Goal: Information Seeking & Learning: Learn about a topic

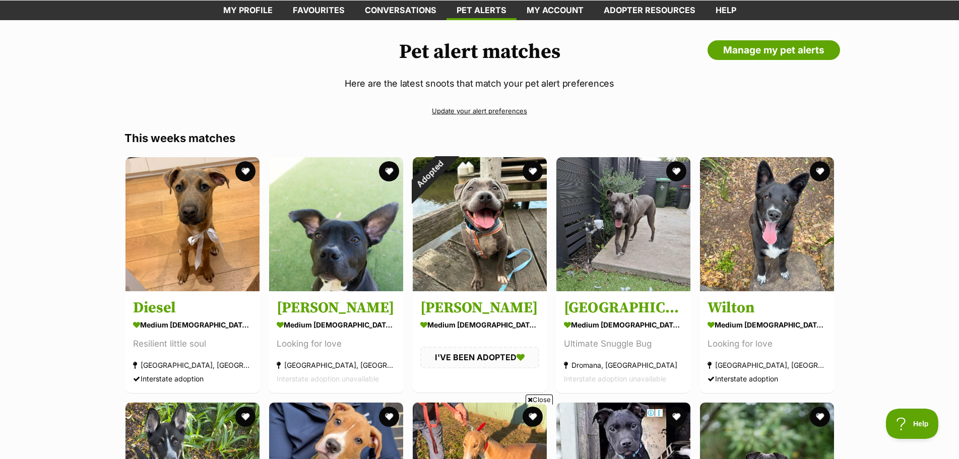
scroll to position [50, 0]
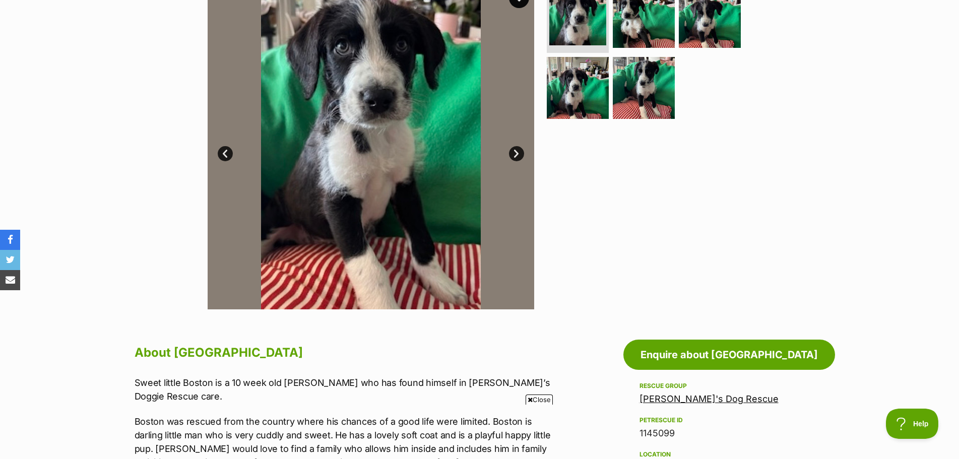
scroll to position [202, 0]
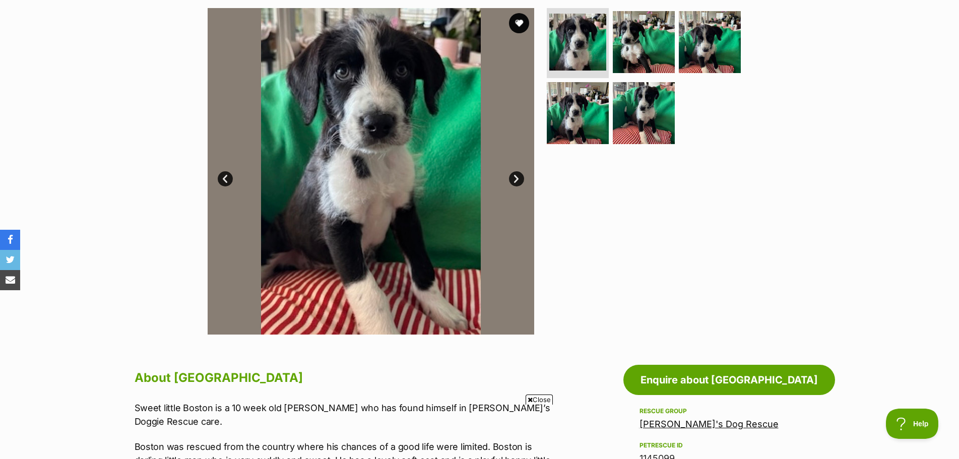
click at [514, 178] on link "Next" at bounding box center [516, 178] width 15 height 15
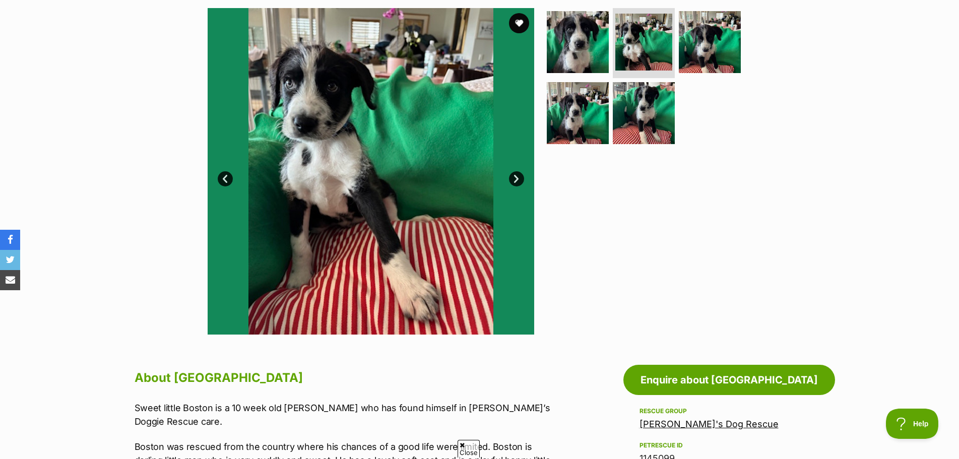
click at [514, 178] on link "Next" at bounding box center [516, 178] width 15 height 15
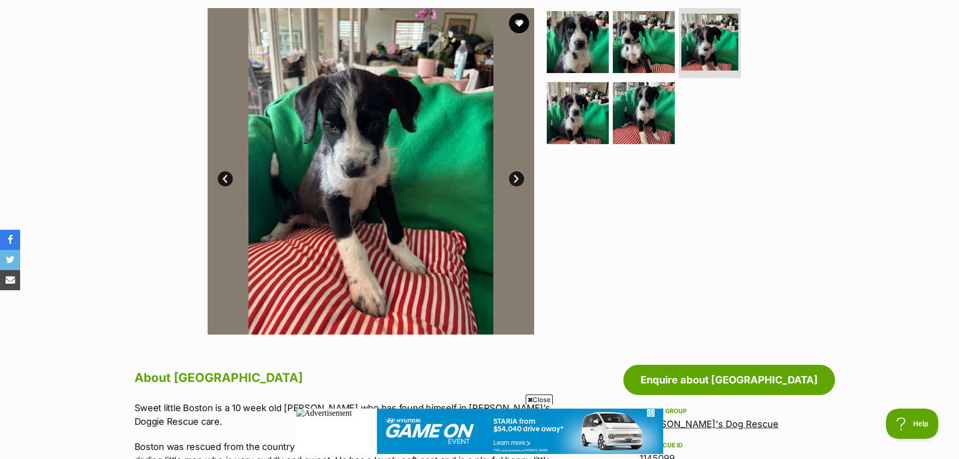
scroll to position [0, 0]
click at [514, 178] on link "Next" at bounding box center [516, 178] width 15 height 15
